Goal: Book appointment/travel/reservation

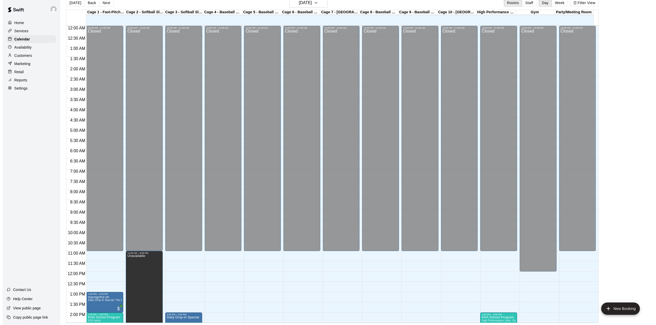
scroll to position [195, 0]
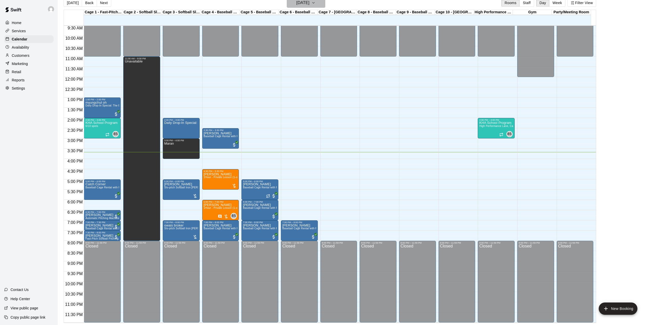
click at [315, 3] on icon "button" at bounding box center [313, 3] width 4 height 6
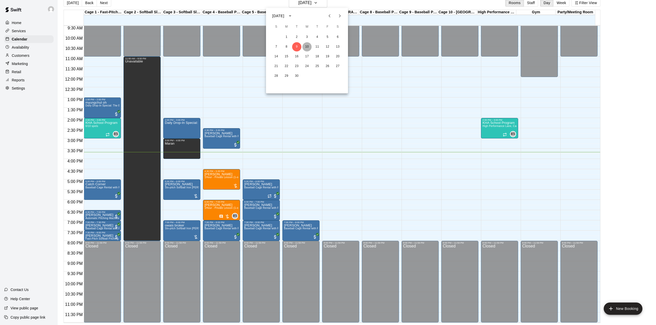
click at [308, 47] on button "10" at bounding box center [306, 46] width 9 height 9
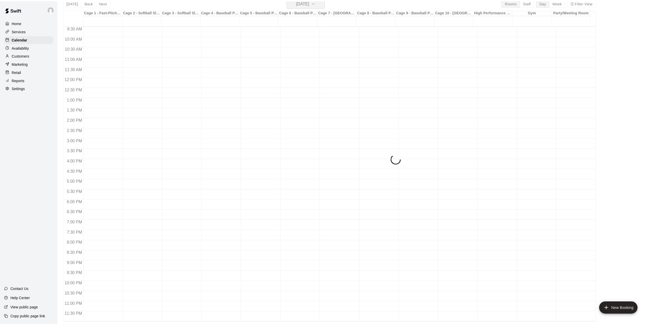
scroll to position [6, 0]
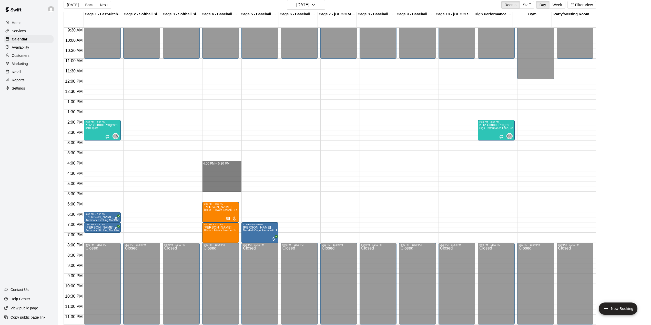
drag, startPoint x: 225, startPoint y: 166, endPoint x: 226, endPoint y: 189, distance: 23.3
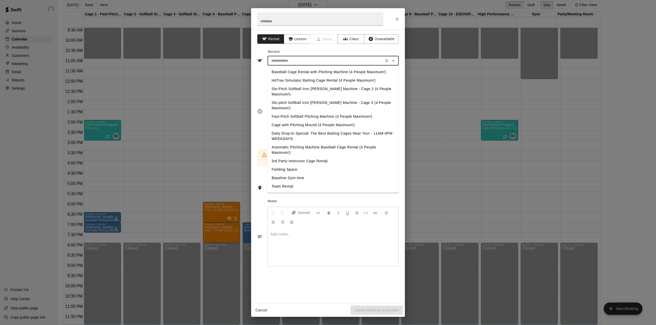
click at [305, 60] on input "text" at bounding box center [325, 61] width 113 height 6
click at [311, 69] on li "Baseball Cage Rental with Pitching Machine (4 People Maximum!)" at bounding box center [333, 72] width 131 height 8
type input "**********"
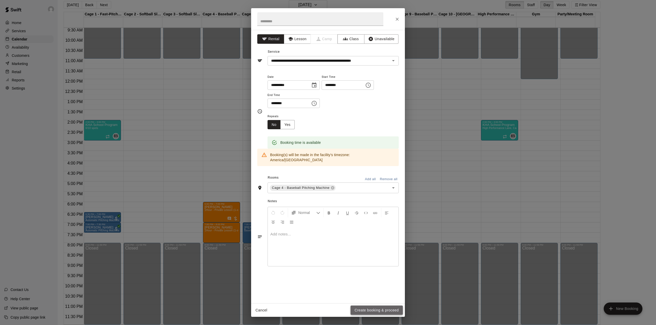
click at [387, 309] on button "Create booking & proceed" at bounding box center [377, 310] width 52 height 9
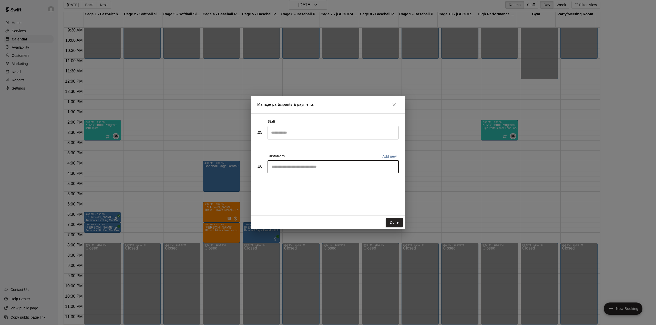
click at [293, 168] on input "Start typing to search customers..." at bounding box center [333, 167] width 127 height 5
type input "*******"
click at [294, 186] on span "[PERSON_NAME][EMAIL_ADDRESS][PERSON_NAME][DOMAIN_NAME]" at bounding box center [336, 185] width 108 height 4
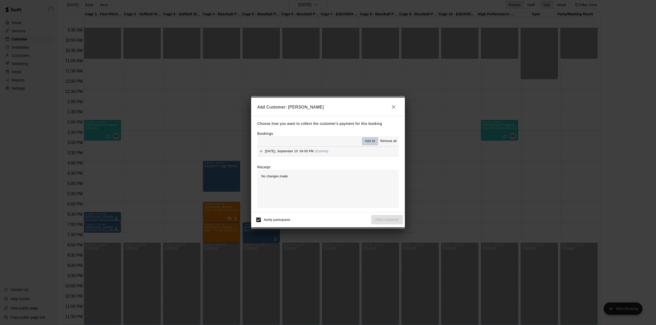
click at [369, 142] on span "Add all" at bounding box center [370, 141] width 10 height 5
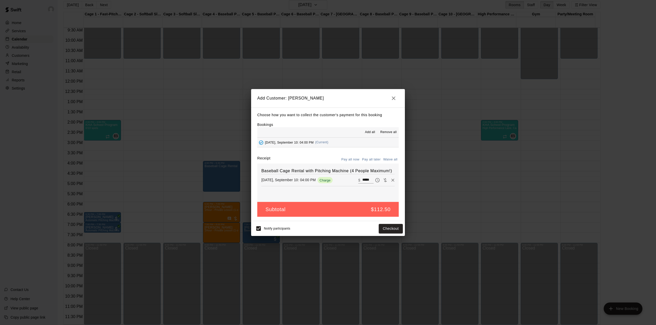
click at [374, 158] on button "Pay all later" at bounding box center [371, 160] width 21 height 8
click at [389, 227] on button "Add customer" at bounding box center [387, 228] width 32 height 9
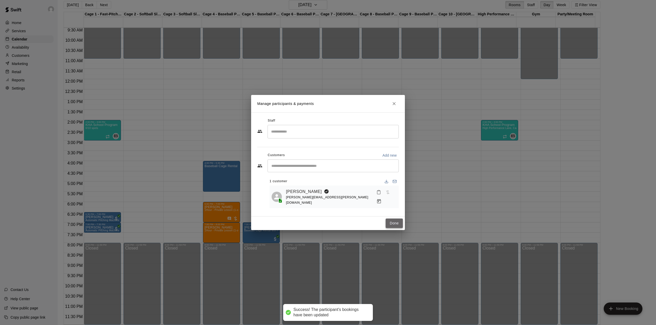
click at [394, 221] on button "Done" at bounding box center [394, 223] width 17 height 9
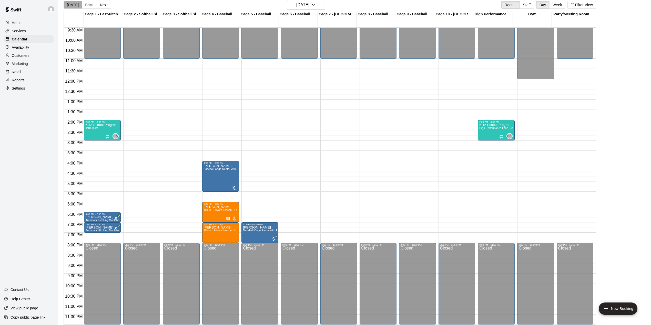
click at [74, 6] on button "[DATE]" at bounding box center [73, 5] width 18 height 8
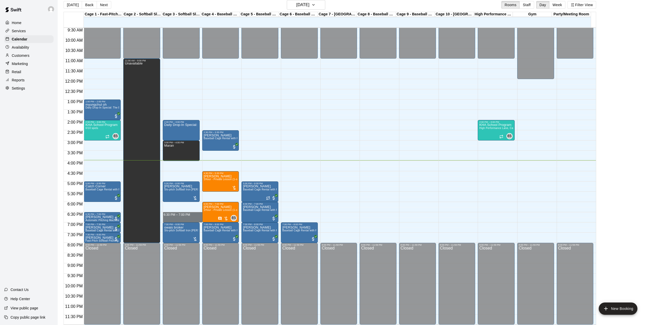
drag, startPoint x: 180, startPoint y: 215, endPoint x: 180, endPoint y: 221, distance: 6.2
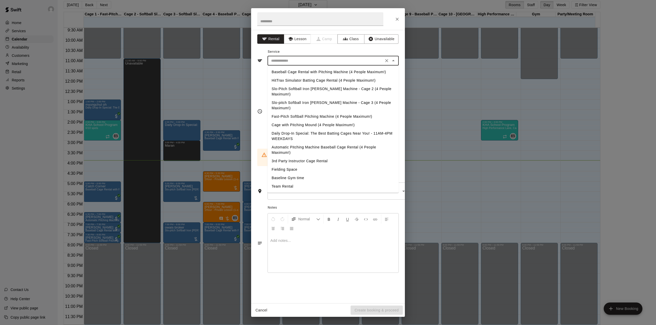
click at [299, 63] on input "text" at bounding box center [325, 61] width 113 height 6
click at [299, 75] on li "Baseball Cage Rental with Pitching Machine (4 People Maximum!)" at bounding box center [333, 72] width 131 height 8
type input "**********"
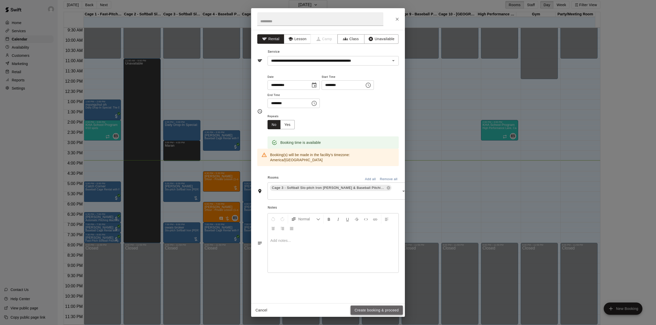
click at [372, 311] on button "Create booking & proceed" at bounding box center [377, 310] width 52 height 9
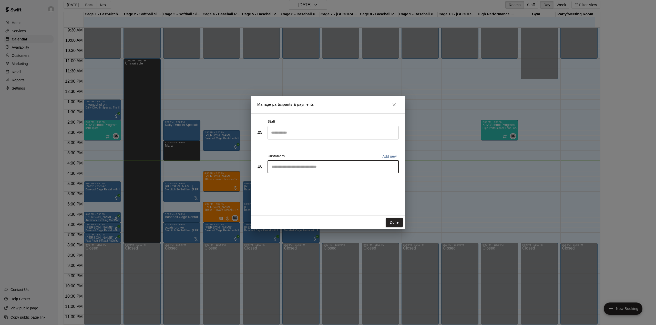
click at [323, 167] on input "Start typing to search customers..." at bounding box center [333, 167] width 127 height 5
click at [388, 154] on button "Add new" at bounding box center [389, 156] width 18 height 8
select select "**"
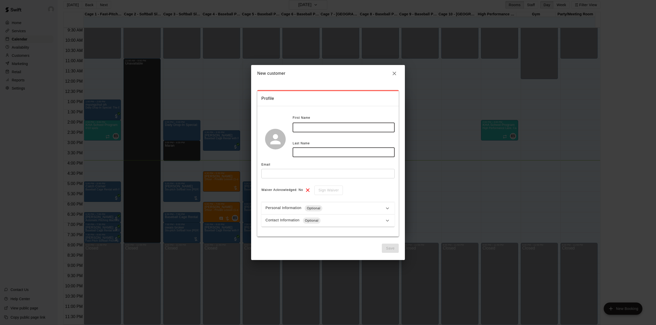
click at [308, 125] on input "text" at bounding box center [344, 127] width 102 height 9
click at [395, 72] on icon "button" at bounding box center [394, 73] width 6 height 6
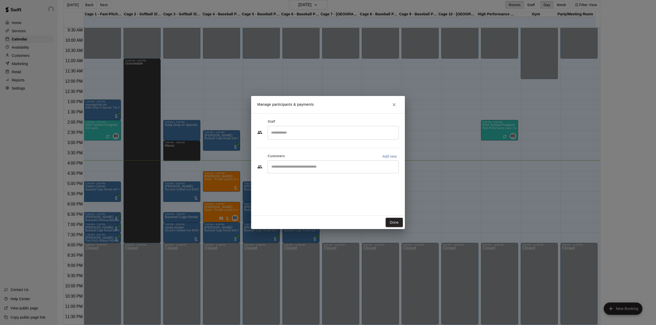
click at [301, 168] on input "Start typing to search customers..." at bounding box center [333, 167] width 127 height 5
type input "**"
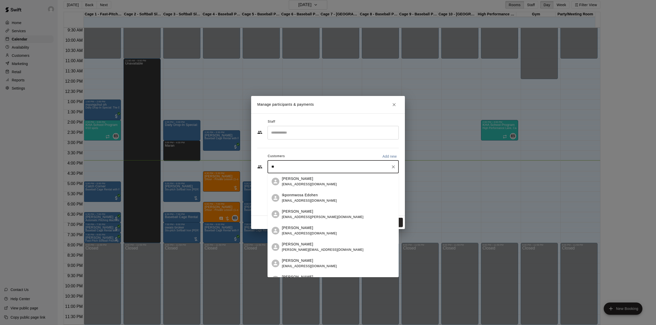
click at [291, 184] on span "[EMAIL_ADDRESS][DOMAIN_NAME]" at bounding box center [309, 185] width 55 height 4
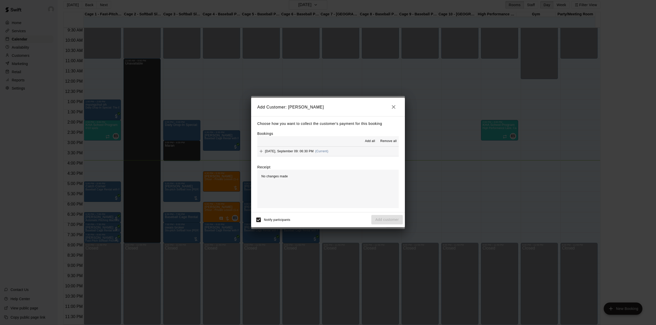
click at [367, 140] on span "Add all" at bounding box center [370, 141] width 10 height 5
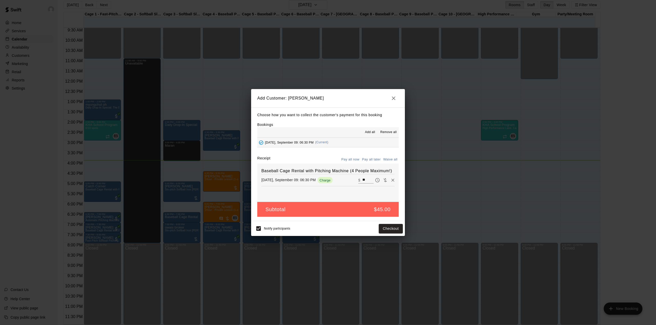
click at [372, 159] on button "Pay all later" at bounding box center [371, 160] width 21 height 8
click at [380, 230] on button "Add customer" at bounding box center [387, 228] width 32 height 9
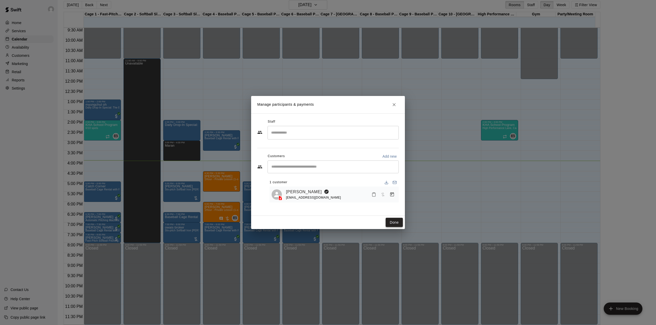
click at [390, 224] on button "Done" at bounding box center [394, 222] width 17 height 9
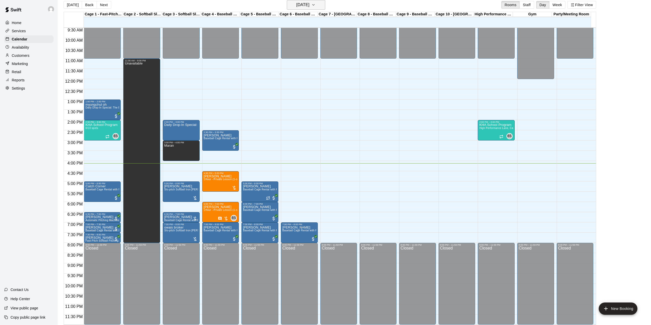
click at [304, 4] on h6 "[DATE]" at bounding box center [302, 4] width 13 height 7
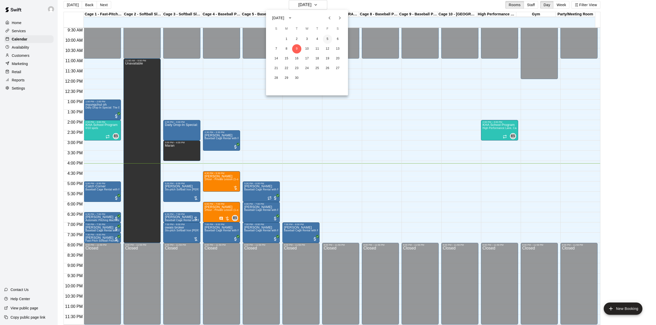
click at [327, 37] on button "5" at bounding box center [327, 39] width 9 height 9
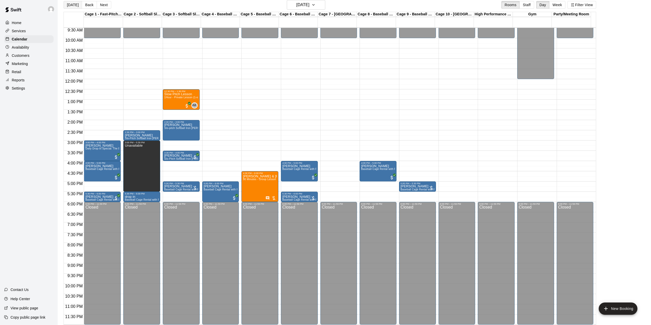
click at [75, 8] on button "[DATE]" at bounding box center [73, 5] width 18 height 8
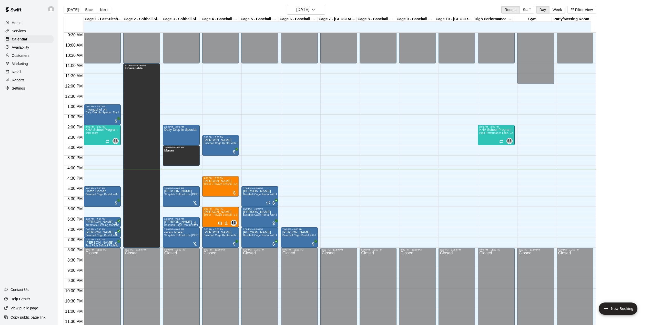
scroll to position [0, 0]
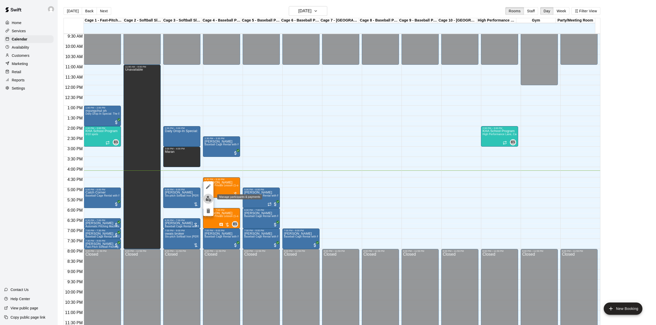
click at [208, 199] on img "edit" at bounding box center [209, 199] width 6 height 6
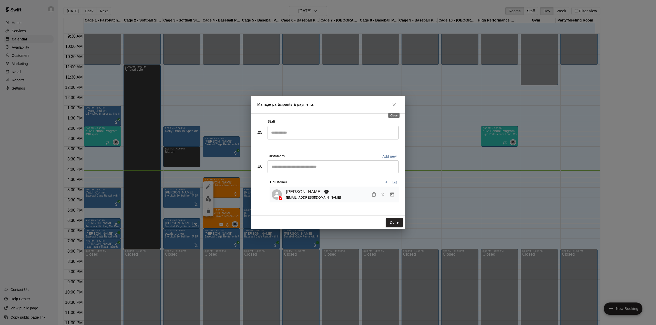
click at [393, 106] on icon "Close" at bounding box center [394, 104] width 5 height 5
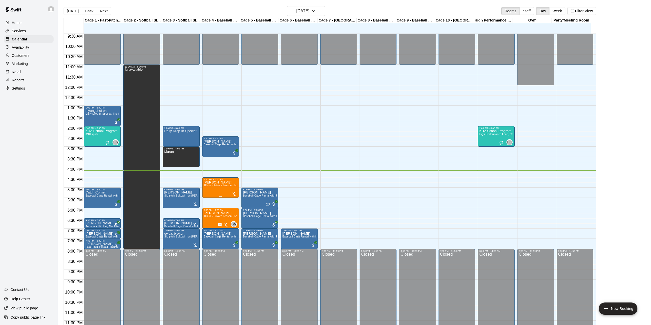
click at [222, 183] on p "[PERSON_NAME]" at bounding box center [221, 183] width 34 height 0
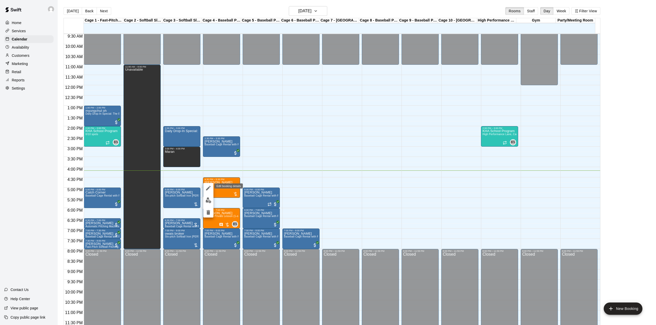
click at [209, 188] on icon "edit" at bounding box center [208, 188] width 5 height 5
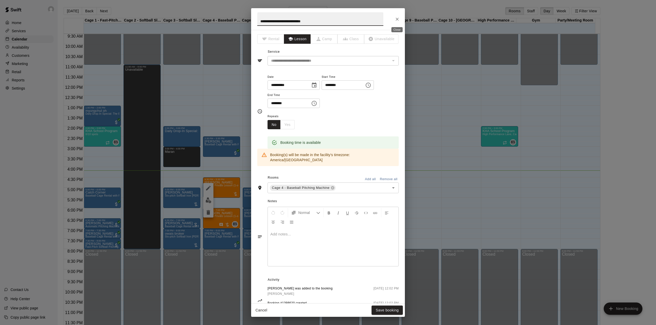
click at [401, 20] on button "Close" at bounding box center [397, 19] width 9 height 9
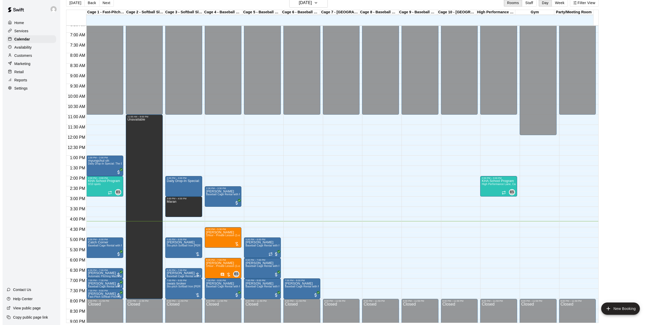
scroll to position [195, 0]
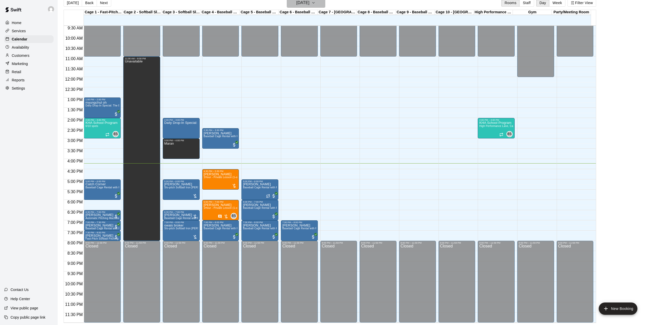
click at [309, 1] on h6 "[DATE]" at bounding box center [302, 2] width 13 height 7
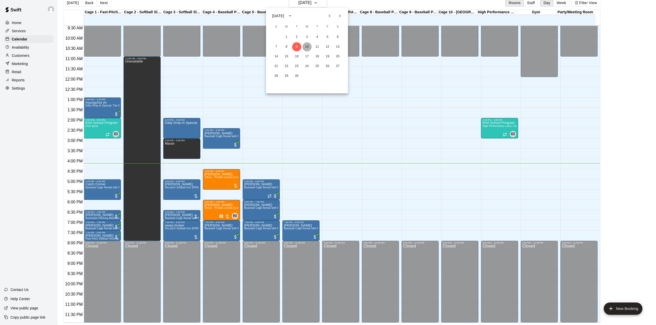
click at [308, 47] on button "10" at bounding box center [306, 46] width 9 height 9
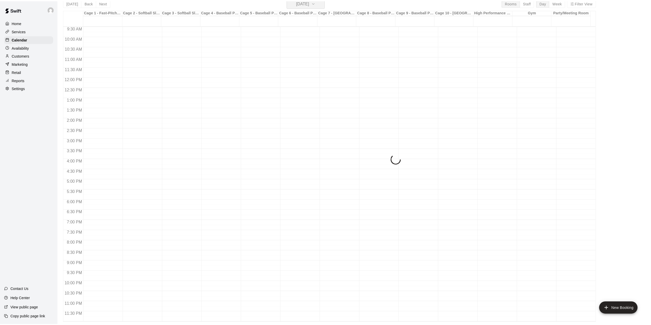
scroll to position [6, 0]
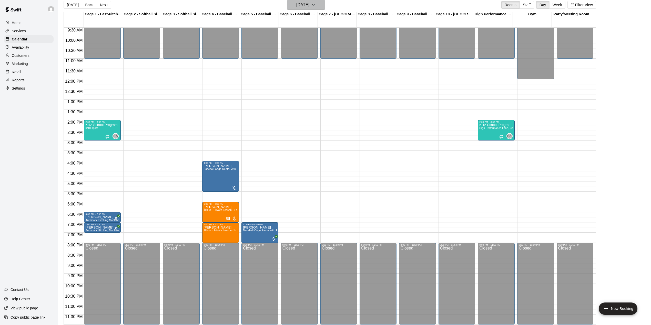
click at [318, 1] on button "[DATE]" at bounding box center [306, 5] width 38 height 10
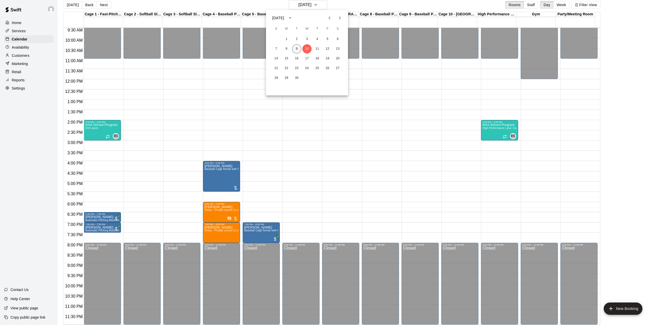
click at [297, 50] on button "9" at bounding box center [296, 48] width 9 height 9
